Goal: Information Seeking & Learning: Learn about a topic

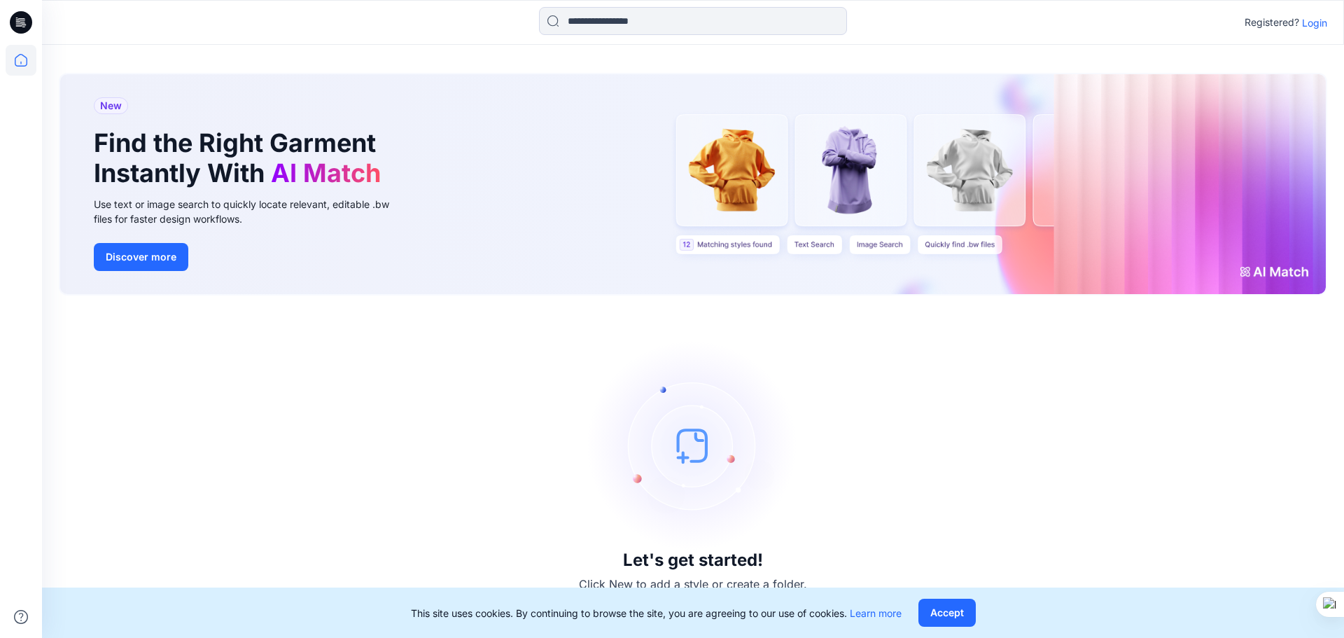
click at [1320, 20] on p "Login" at bounding box center [1314, 22] width 25 height 15
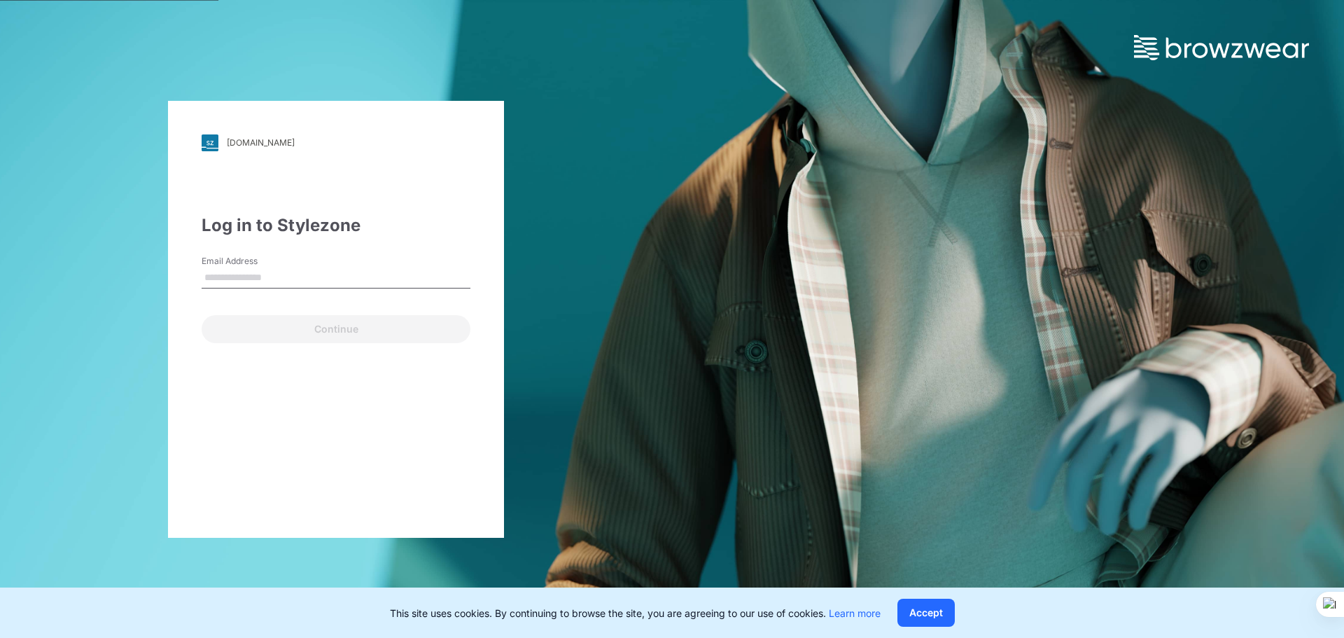
click at [237, 279] on input "Email Address" at bounding box center [336, 277] width 269 height 21
type input "**********"
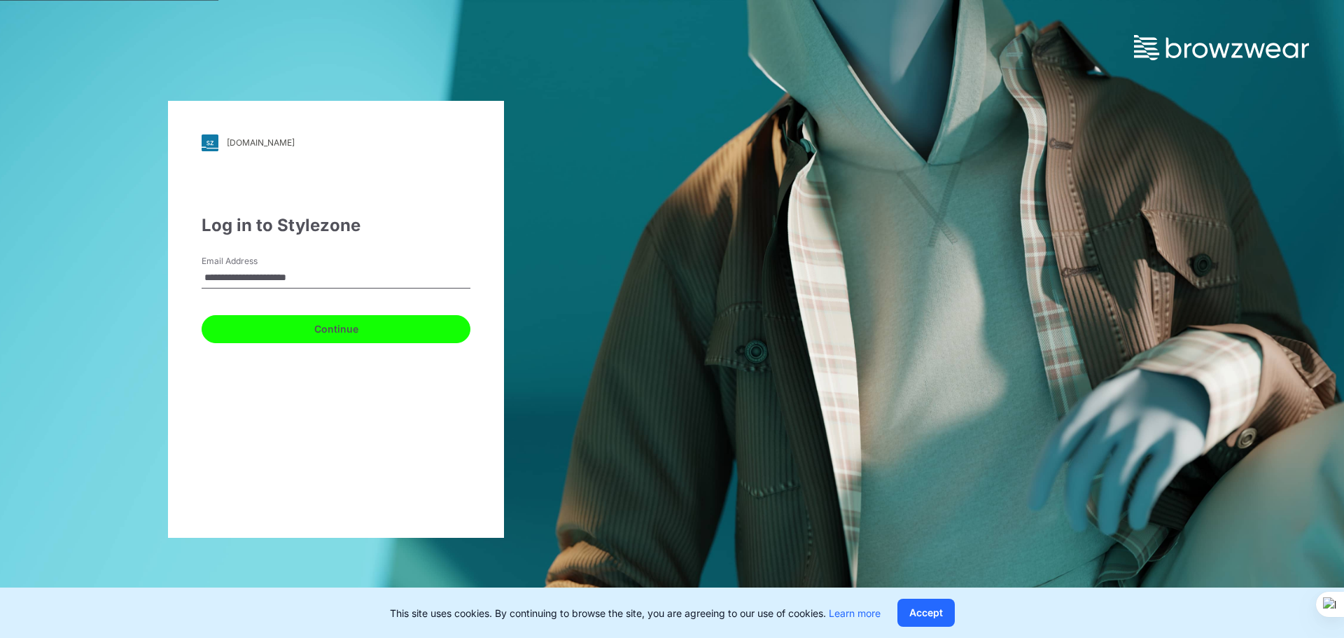
click at [272, 321] on button "Continue" at bounding box center [336, 329] width 269 height 28
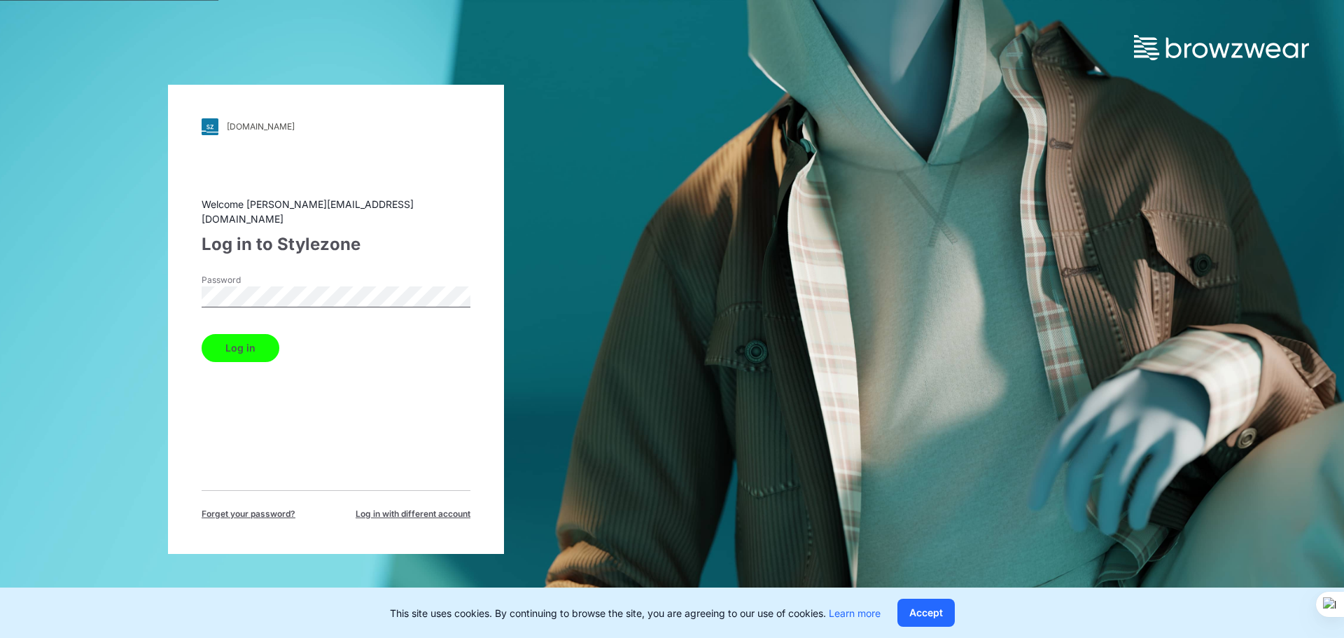
click at [238, 334] on button "Log in" at bounding box center [241, 348] width 78 height 28
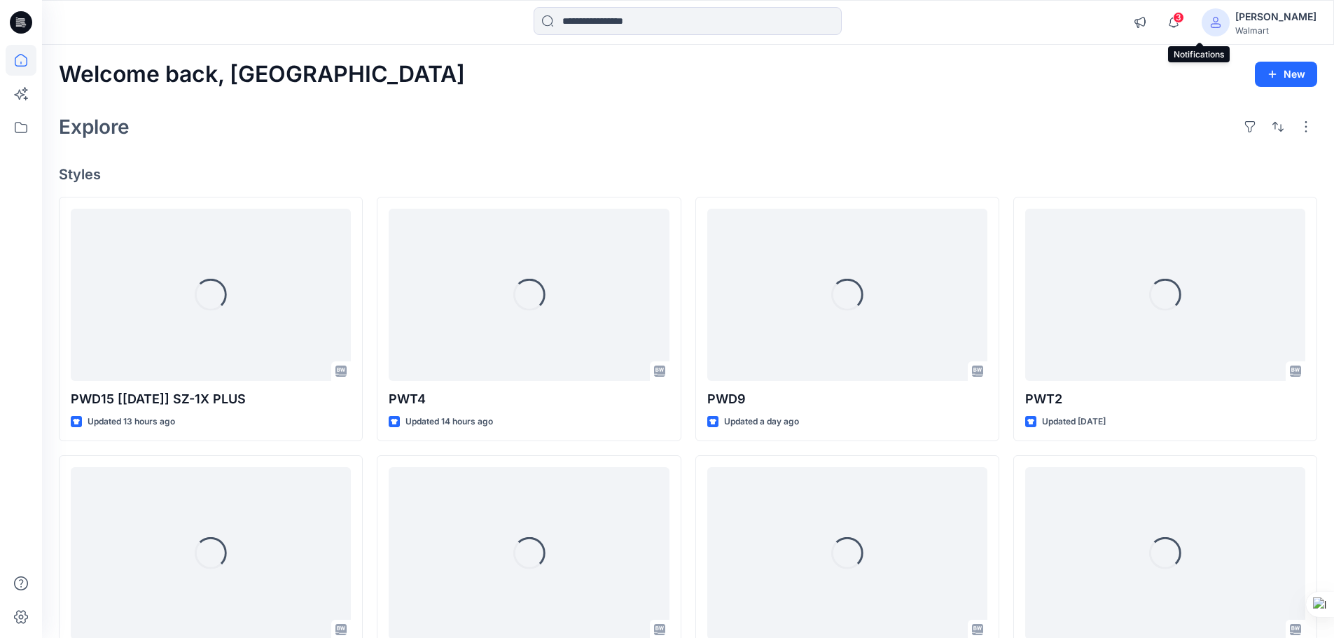
drag, startPoint x: 1203, startPoint y: 19, endPoint x: 1200, endPoint y: 182, distance: 163.1
click at [1184, 19] on span "3" at bounding box center [1178, 17] width 11 height 11
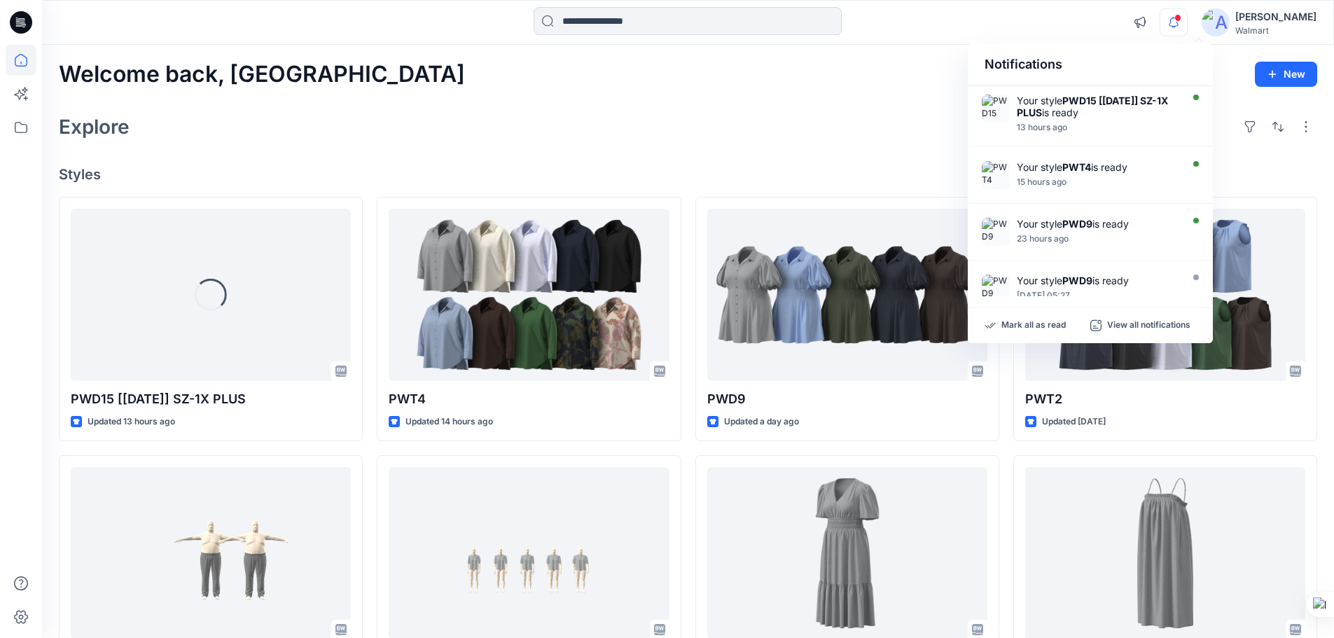
click at [605, 122] on div "Explore" at bounding box center [688, 127] width 1258 height 34
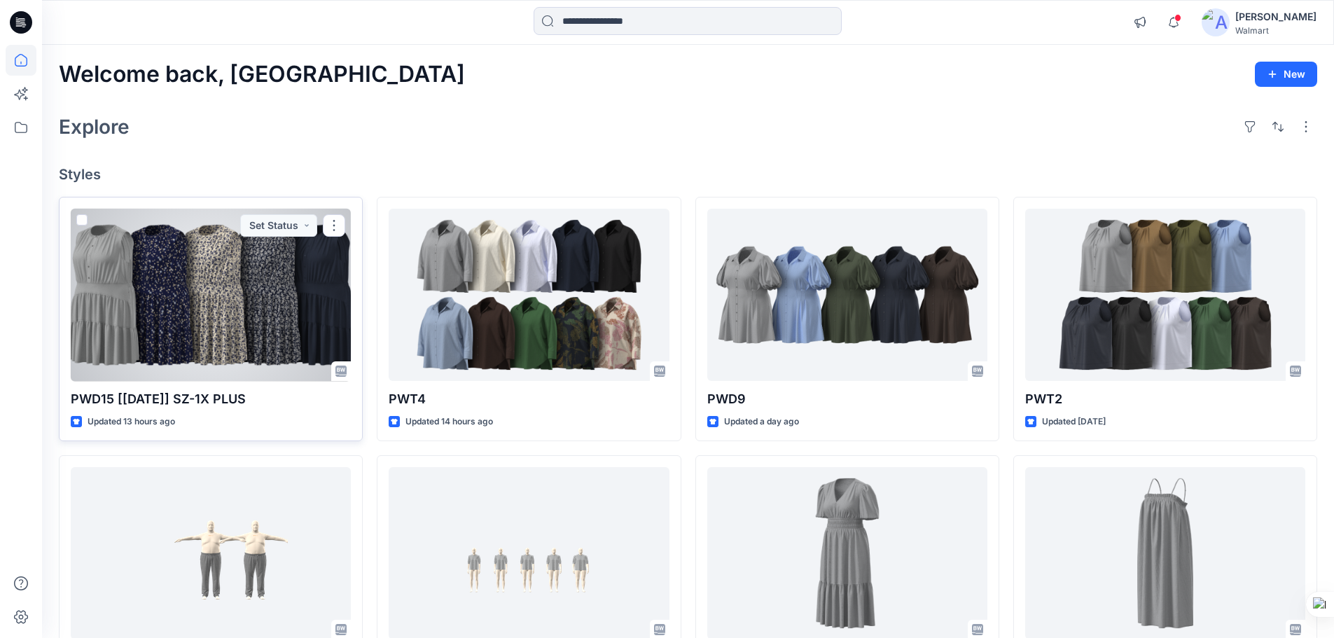
click at [177, 286] on div at bounding box center [211, 295] width 280 height 173
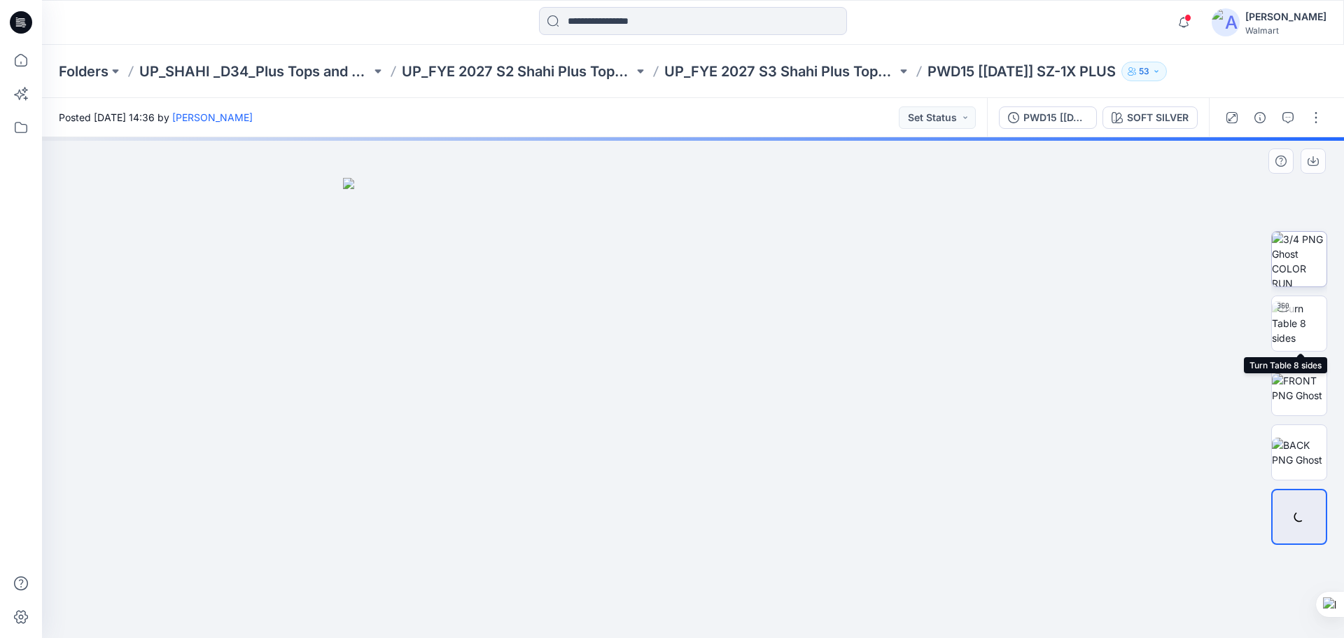
click at [1306, 264] on img at bounding box center [1299, 259] width 55 height 55
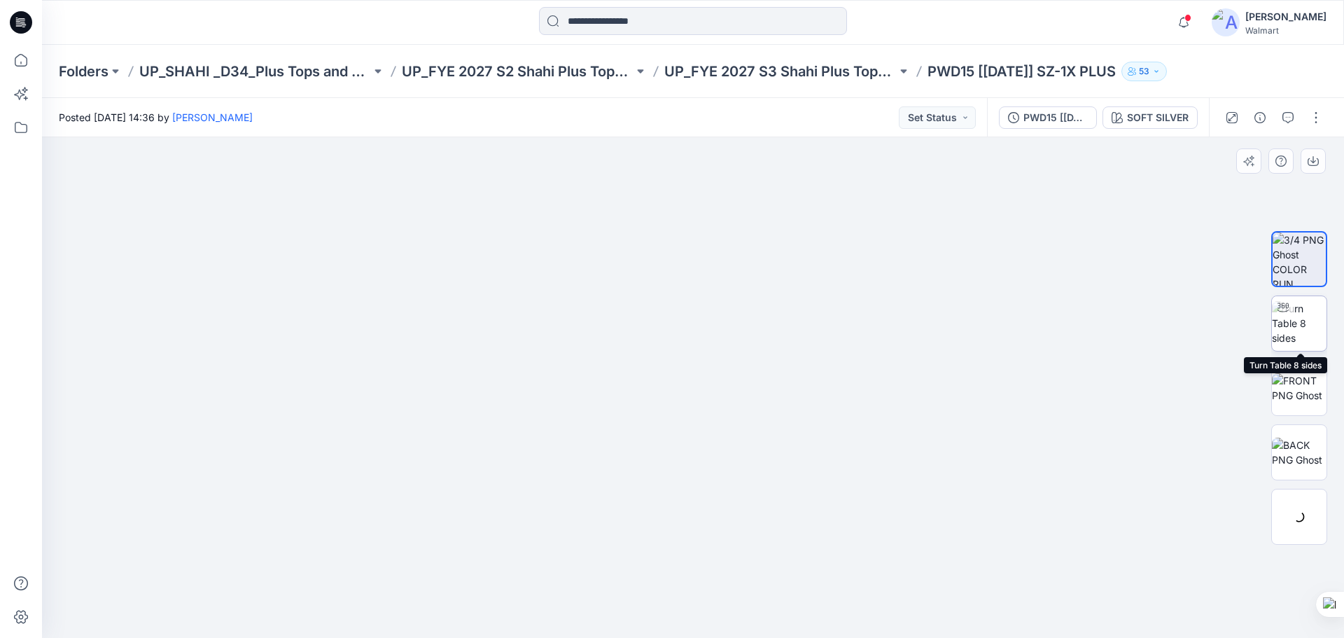
click at [1299, 330] on img at bounding box center [1299, 323] width 55 height 44
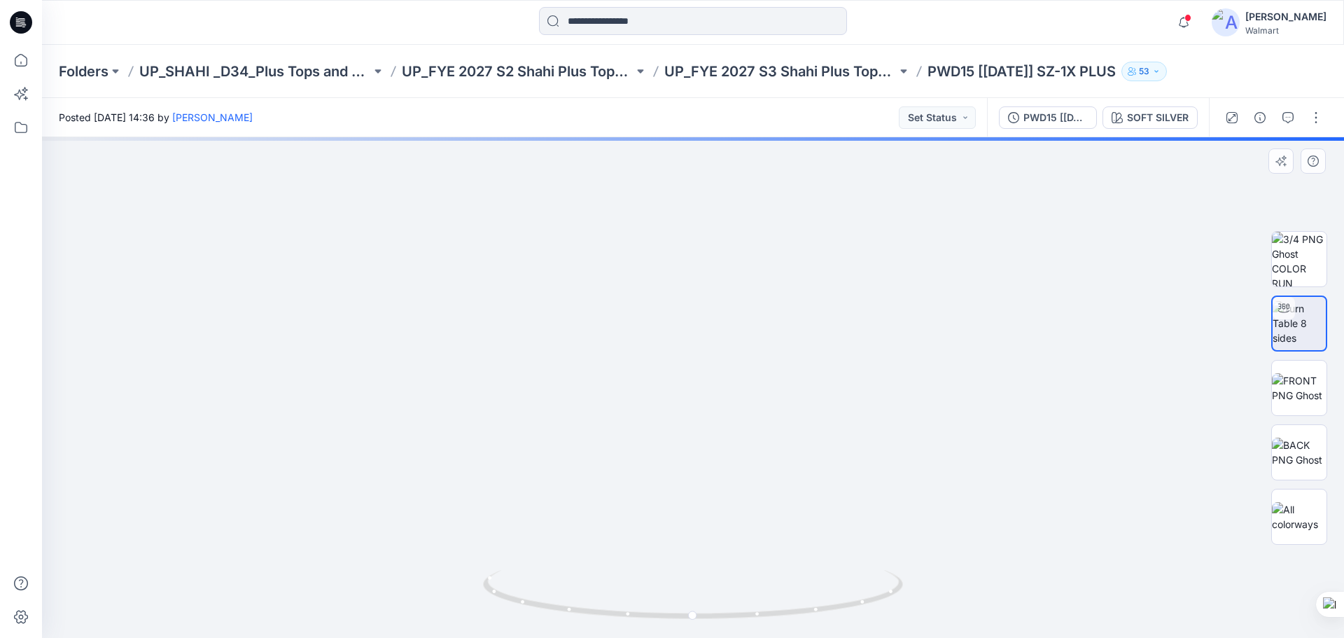
drag, startPoint x: 731, startPoint y: 478, endPoint x: 734, endPoint y: 390, distance: 88.2
click at [734, 375] on img at bounding box center [697, 94] width 1467 height 1086
drag, startPoint x: 736, startPoint y: 432, endPoint x: 746, endPoint y: 360, distance: 72.7
click at [739, 314] on img at bounding box center [700, 36] width 1467 height 1204
drag, startPoint x: 783, startPoint y: 612, endPoint x: 677, endPoint y: 454, distance: 190.7
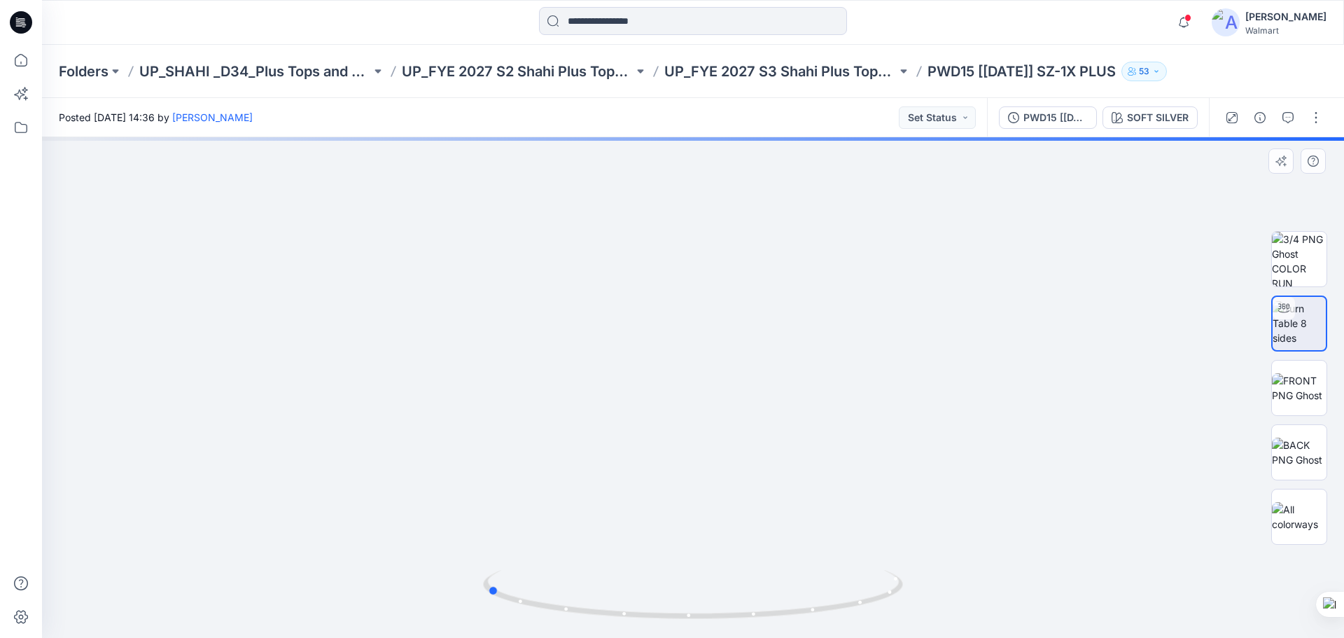
click at [577, 593] on icon at bounding box center [695, 596] width 424 height 53
drag, startPoint x: 697, startPoint y: 419, endPoint x: 698, endPoint y: 581, distance: 162.4
click at [698, 581] on div at bounding box center [693, 387] width 1302 height 501
drag, startPoint x: 725, startPoint y: 456, endPoint x: 728, endPoint y: 517, distance: 61.7
click at [728, 517] on img at bounding box center [701, 116] width 1467 height 1042
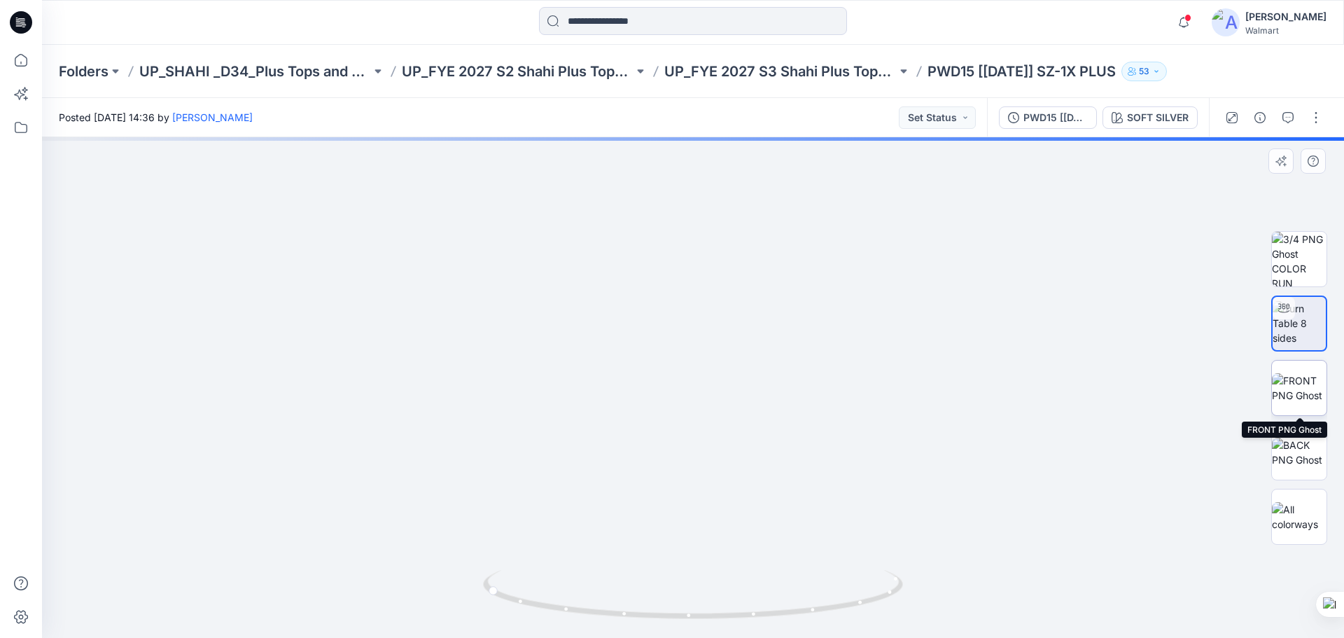
click at [1296, 396] on img at bounding box center [1299, 387] width 55 height 29
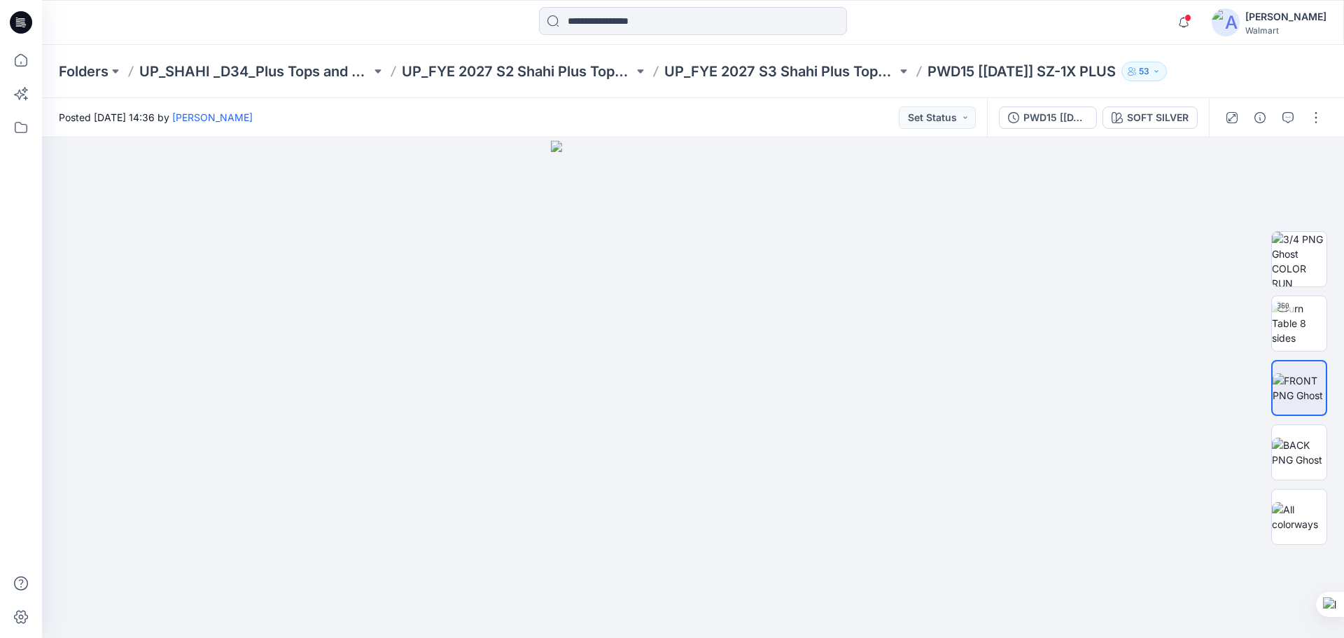
click at [21, 20] on icon at bounding box center [21, 22] width 22 height 22
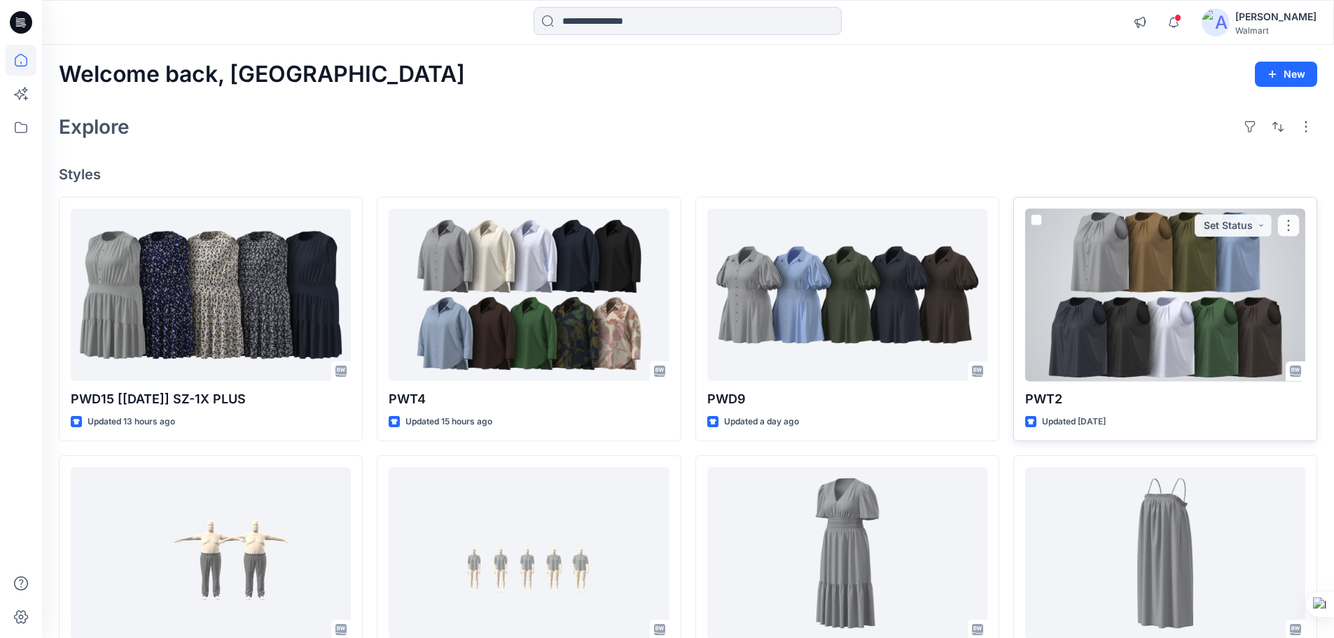
click at [1134, 327] on div at bounding box center [1165, 295] width 280 height 173
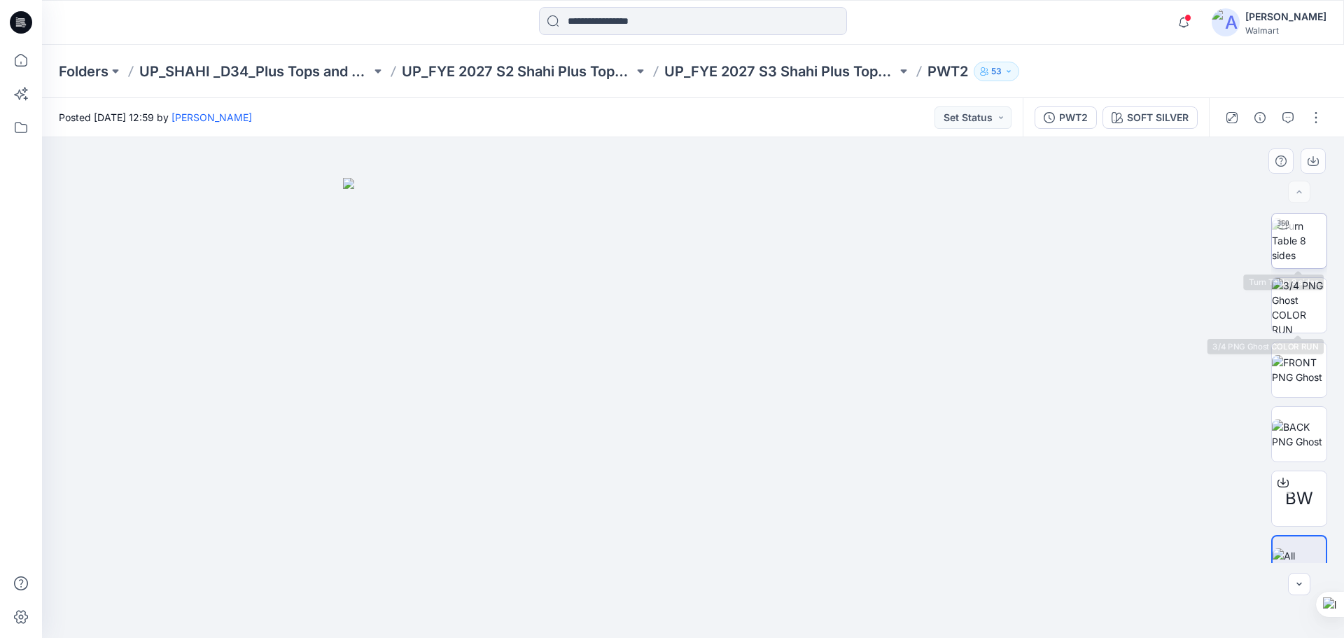
click at [1291, 230] on img at bounding box center [1299, 240] width 55 height 44
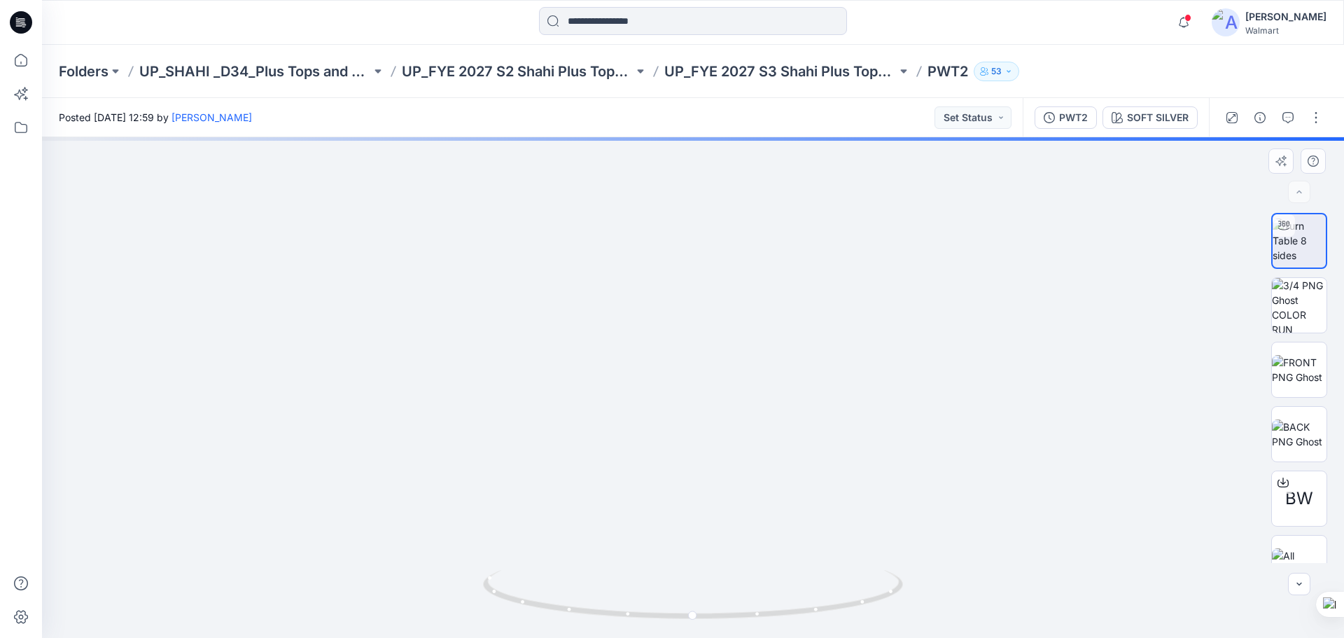
drag, startPoint x: 781, startPoint y: 355, endPoint x: 746, endPoint y: 433, distance: 85.9
click at [746, 403] on img at bounding box center [679, 115] width 1660 height 1044
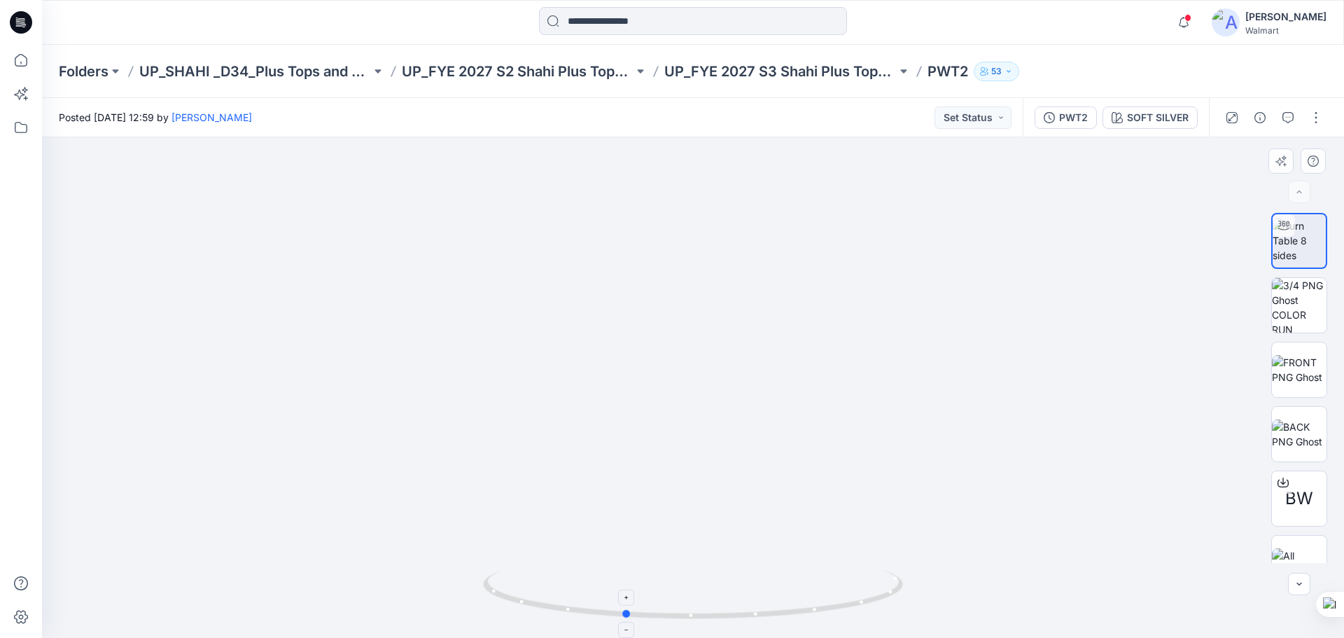
drag, startPoint x: 791, startPoint y: 617, endPoint x: 722, endPoint y: 583, distance: 76.4
click at [722, 583] on icon at bounding box center [695, 596] width 424 height 53
drag, startPoint x: 719, startPoint y: 445, endPoint x: 831, endPoint y: 510, distance: 129.5
drag, startPoint x: 630, startPoint y: 614, endPoint x: 727, endPoint y: 617, distance: 97.3
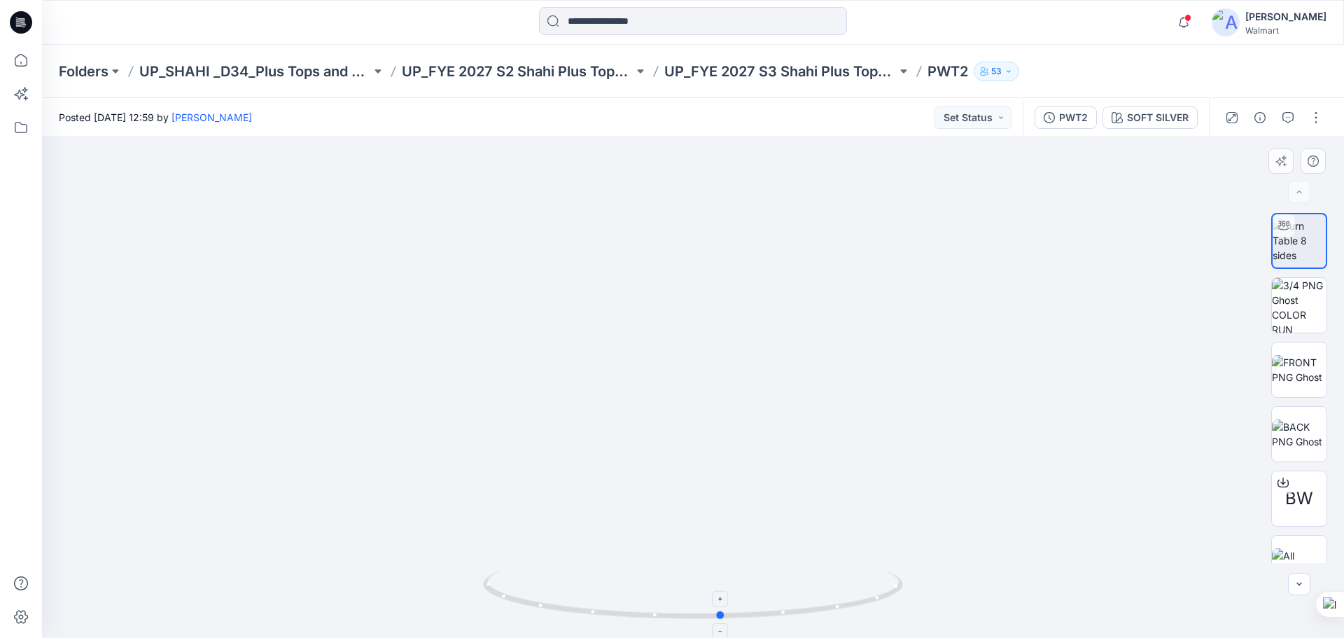
click at [727, 617] on icon at bounding box center [695, 596] width 424 height 53
drag, startPoint x: 24, startPoint y: 25, endPoint x: 72, endPoint y: 2, distance: 53.5
click at [24, 25] on icon at bounding box center [23, 25] width 5 height 1
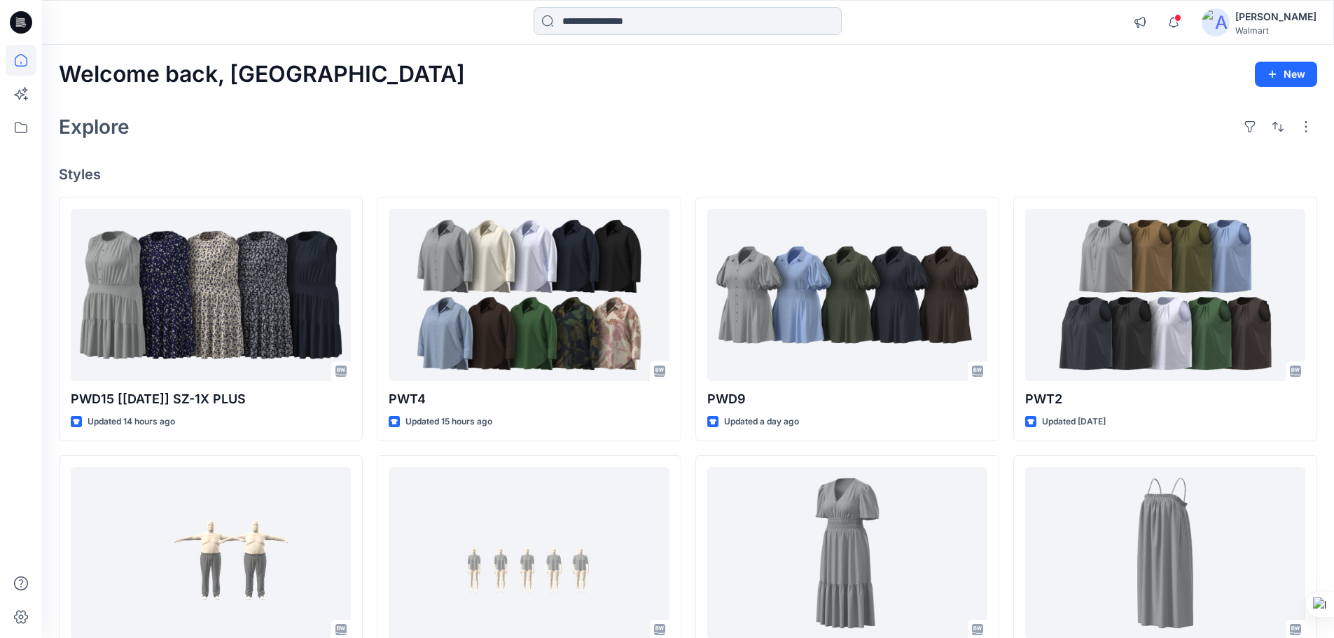
click at [582, 21] on input at bounding box center [687, 21] width 308 height 28
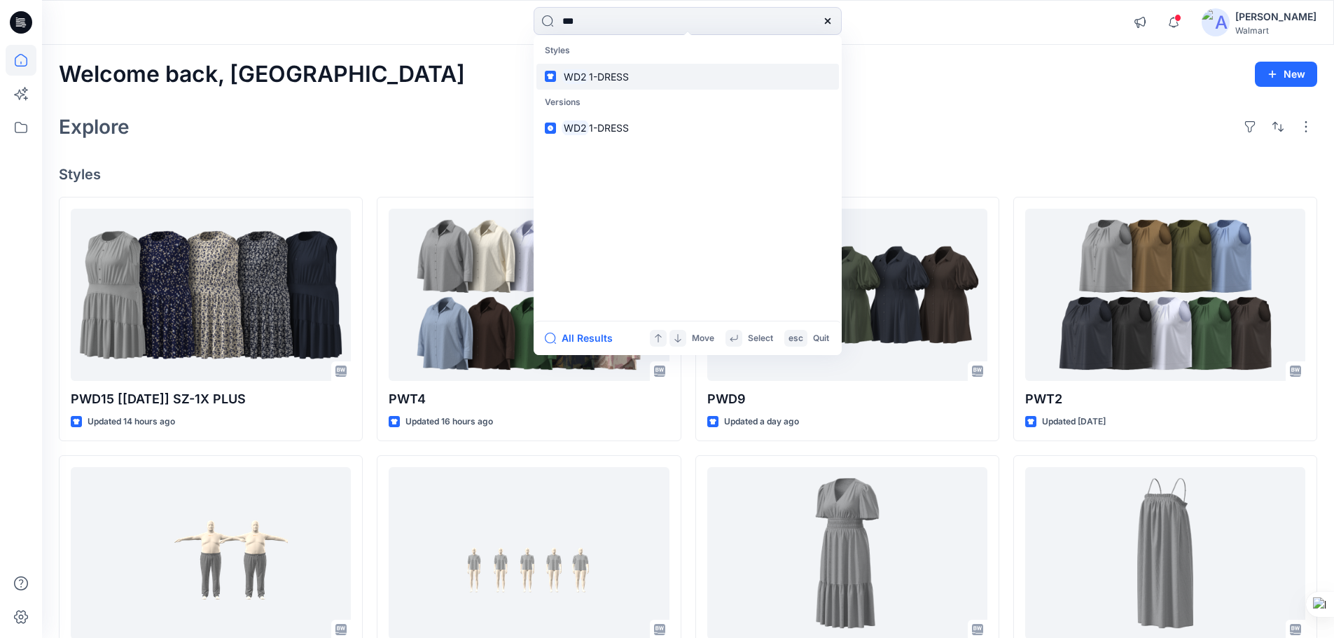
type input "***"
click at [590, 80] on span "1-DRESS" at bounding box center [609, 77] width 40 height 12
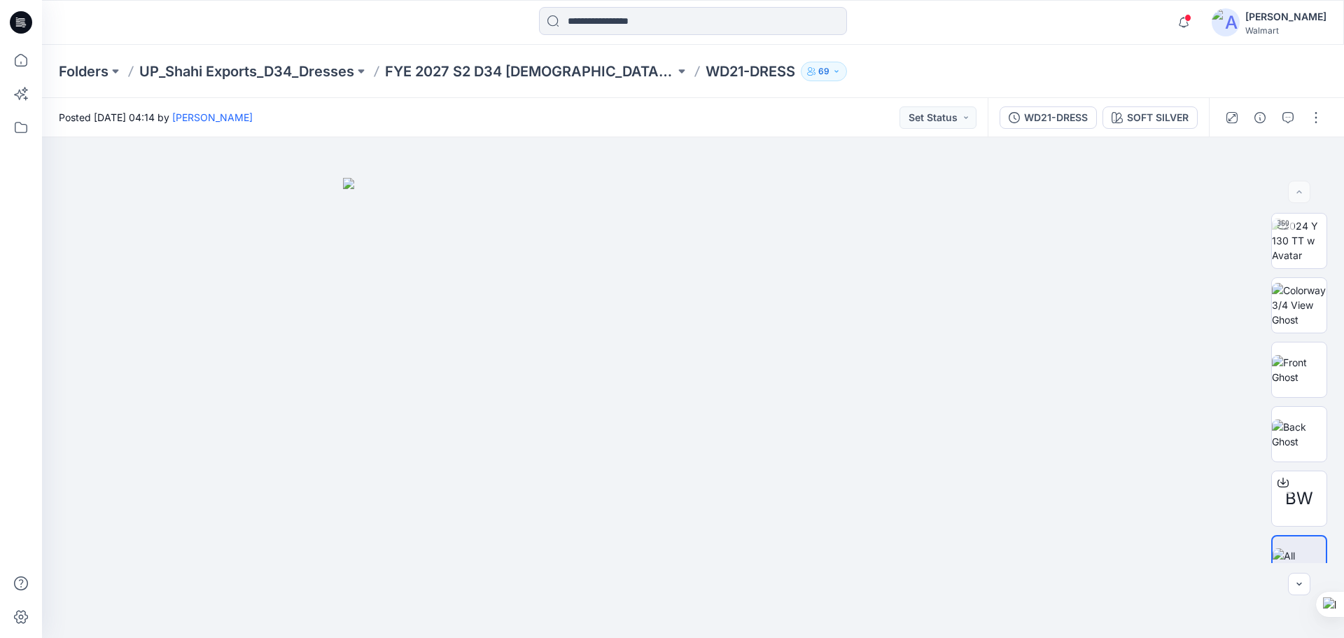
click at [14, 28] on icon at bounding box center [21, 22] width 22 height 22
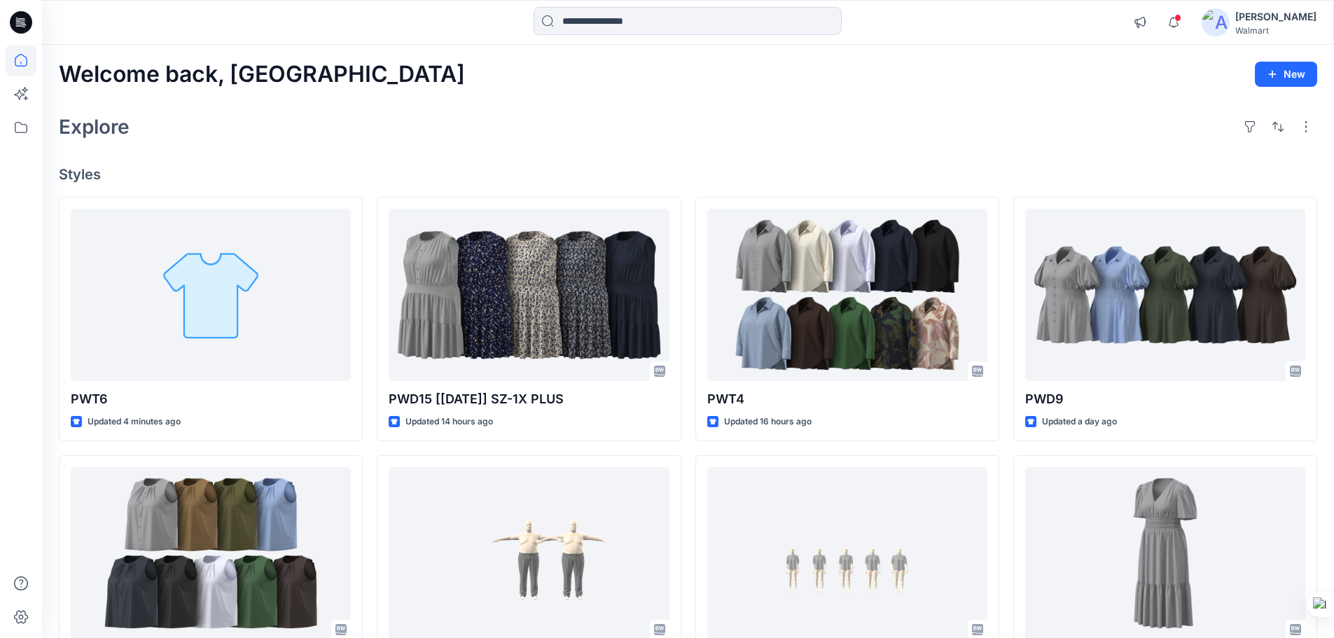
drag, startPoint x: 1113, startPoint y: 108, endPoint x: 1154, endPoint y: 34, distance: 84.6
click at [812, 108] on div "Welcome back, Rahul New Explore Styles PWT6 Updated 23 minutes ago PWT2 Updated…" at bounding box center [688, 535] width 1292 height 980
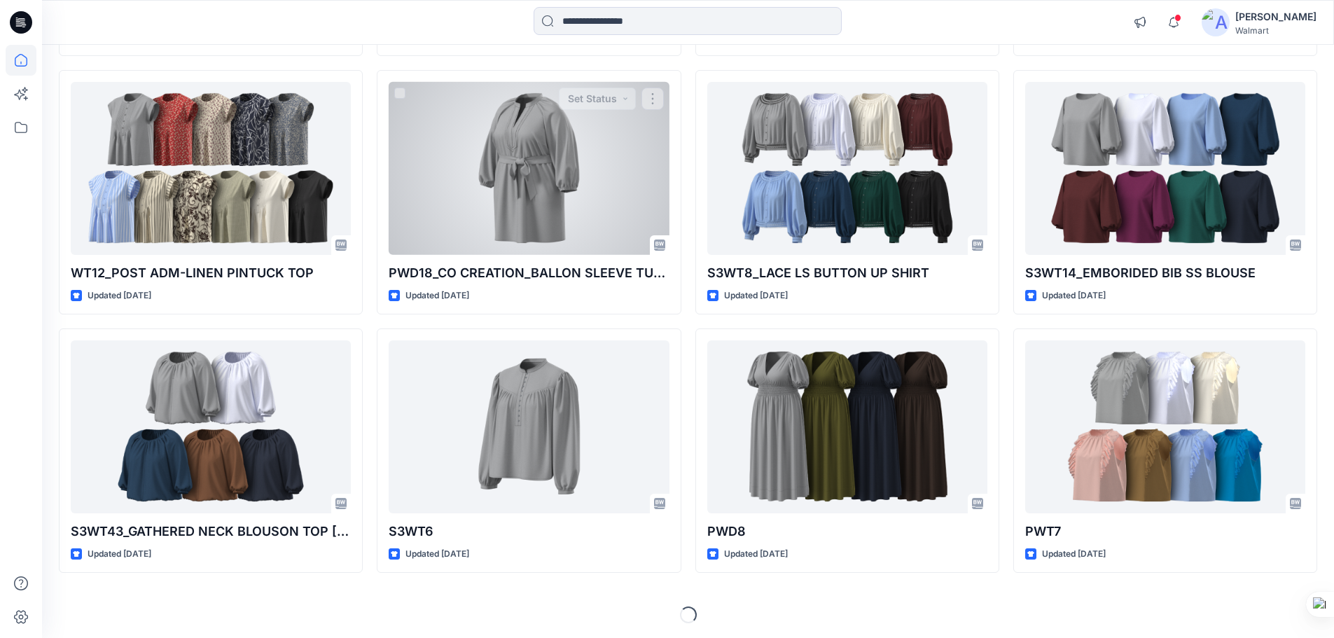
scroll to position [1938, 0]
